Goal: Transaction & Acquisition: Purchase product/service

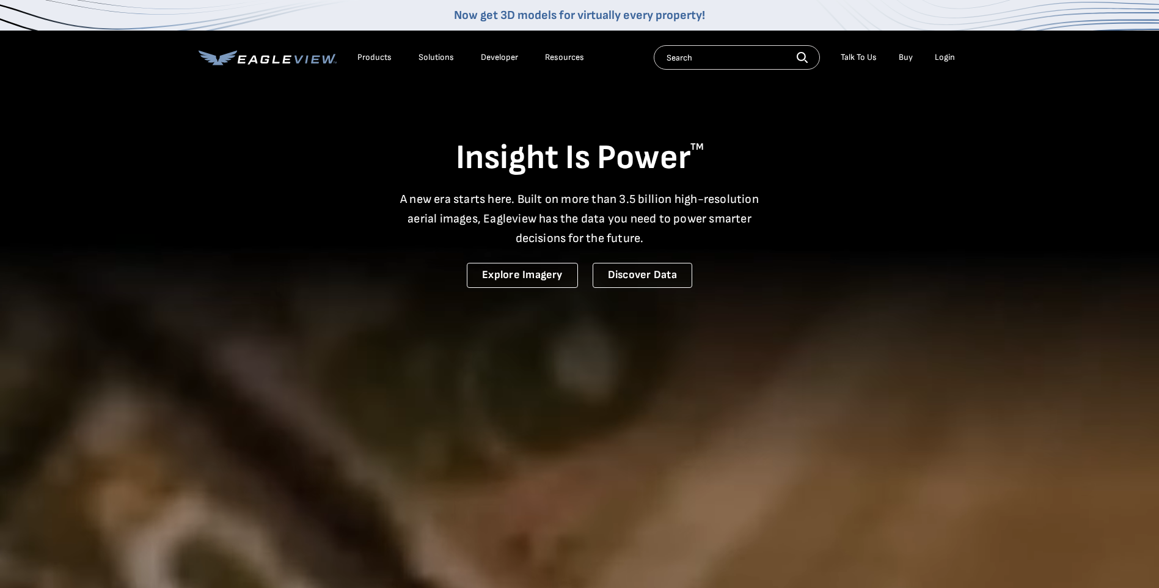
click at [950, 56] on div "Login" at bounding box center [945, 57] width 20 height 11
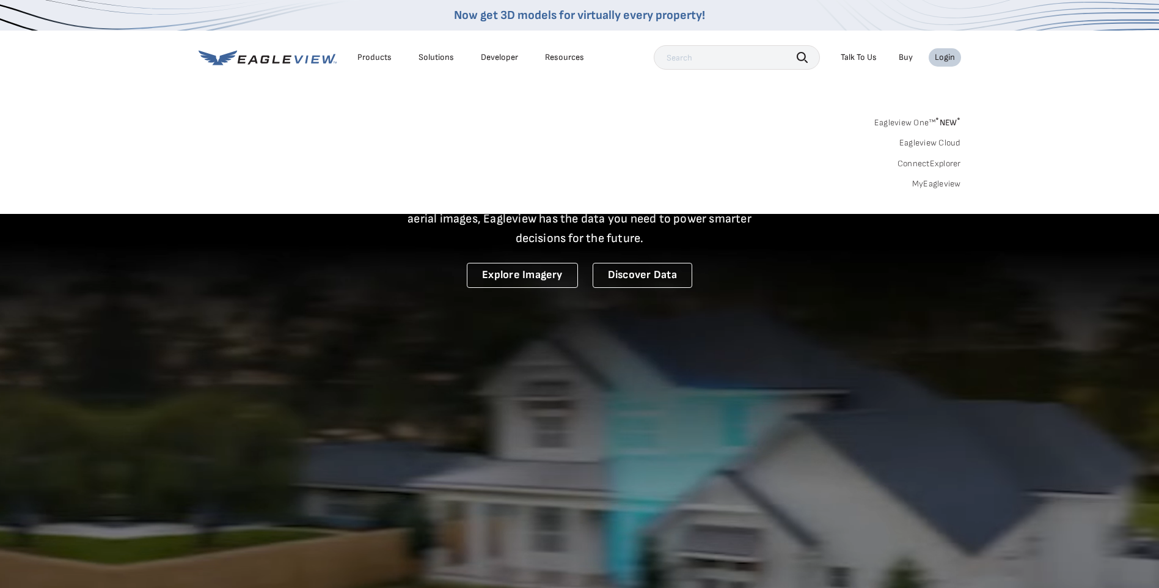
click at [935, 185] on link "MyEagleview" at bounding box center [936, 183] width 49 height 11
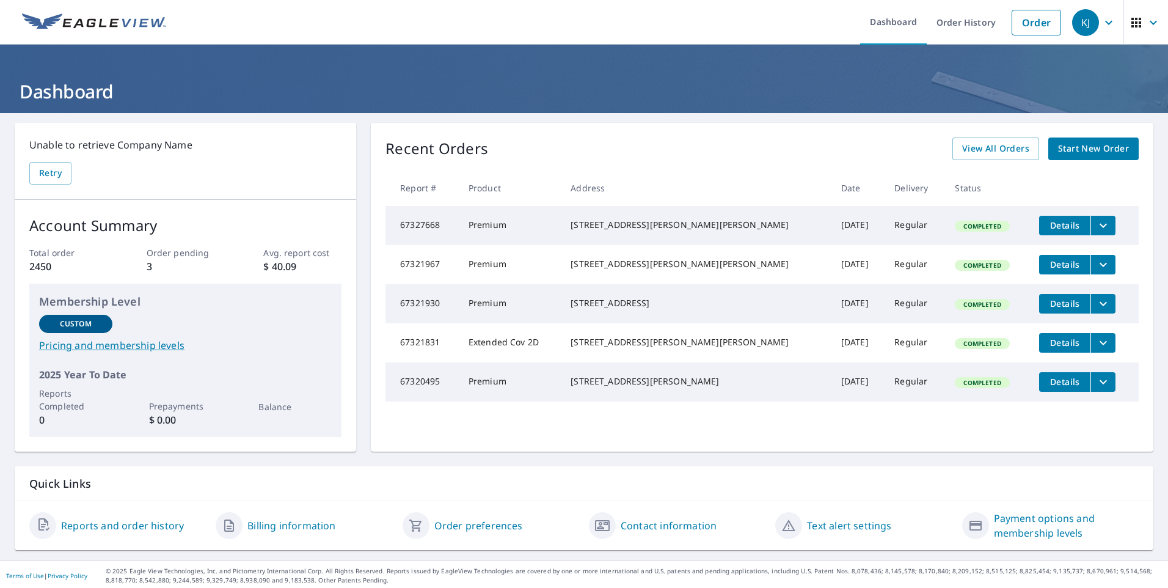
click at [1081, 152] on span "Start New Order" at bounding box center [1093, 148] width 71 height 15
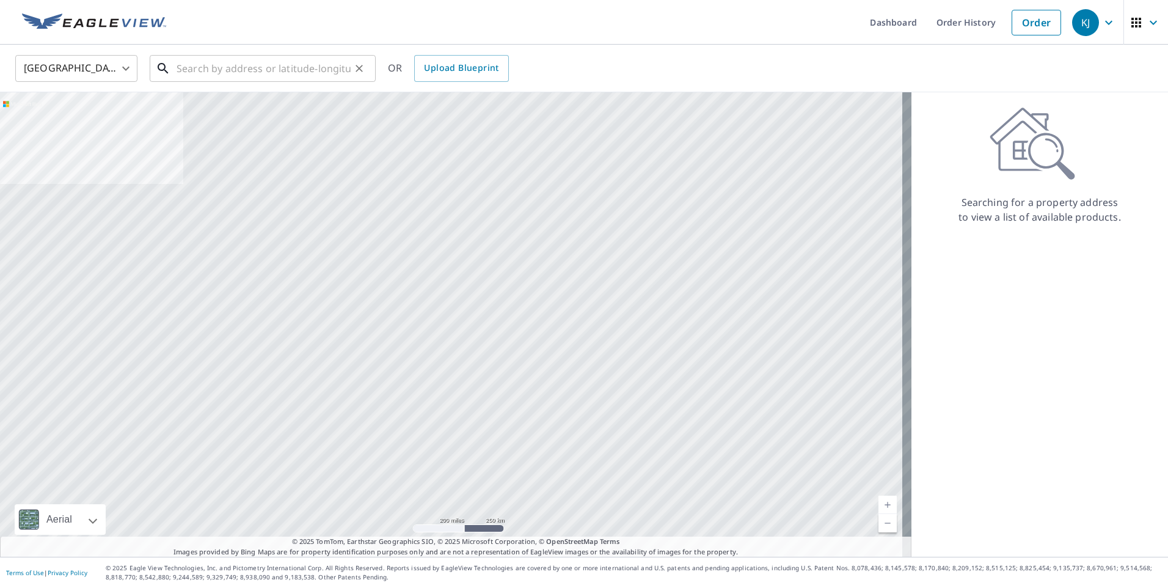
click at [282, 73] on input "text" at bounding box center [264, 68] width 174 height 34
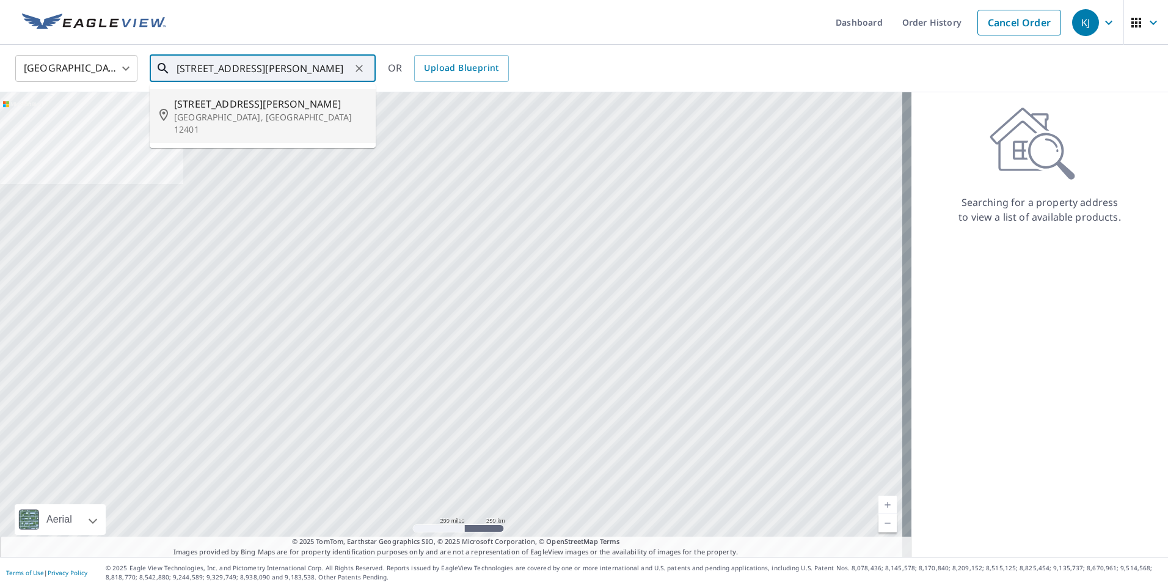
click at [243, 103] on span "80 Clifton Ave" at bounding box center [270, 104] width 192 height 15
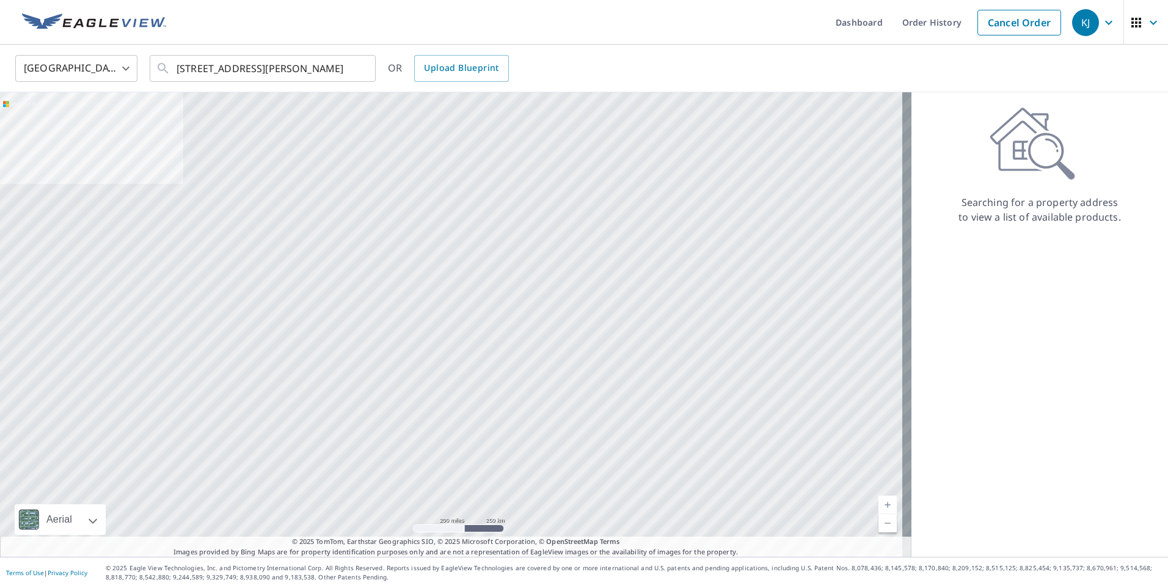
type input "80 Clifton Ave Kingston, NY 12401"
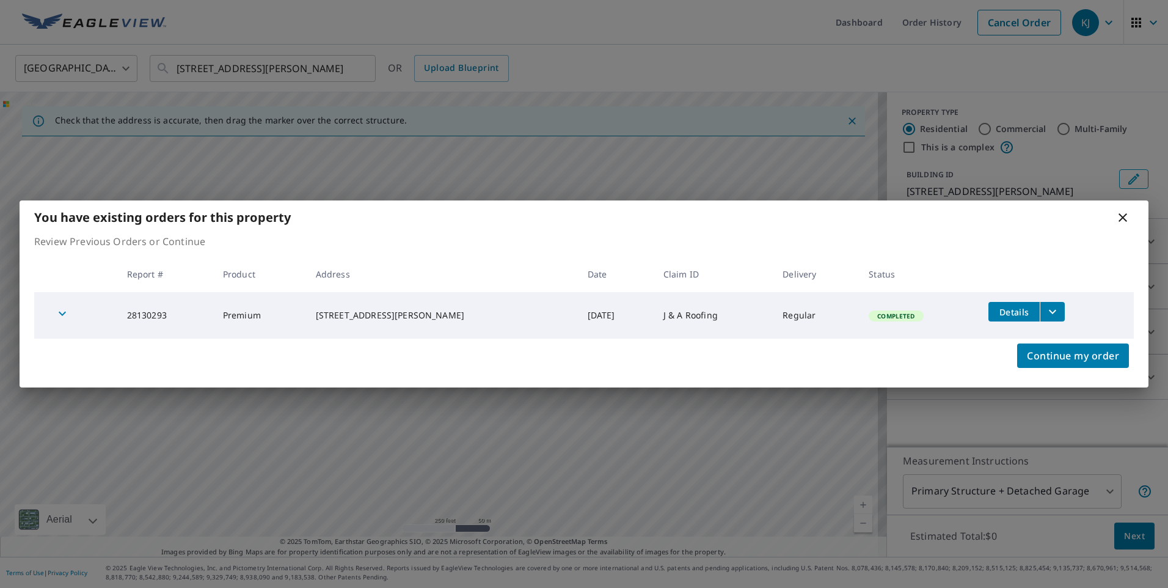
click at [949, 288] on th "Status" at bounding box center [919, 274] width 120 height 36
click at [1118, 216] on icon at bounding box center [1123, 217] width 15 height 15
